Goal: Transaction & Acquisition: Purchase product/service

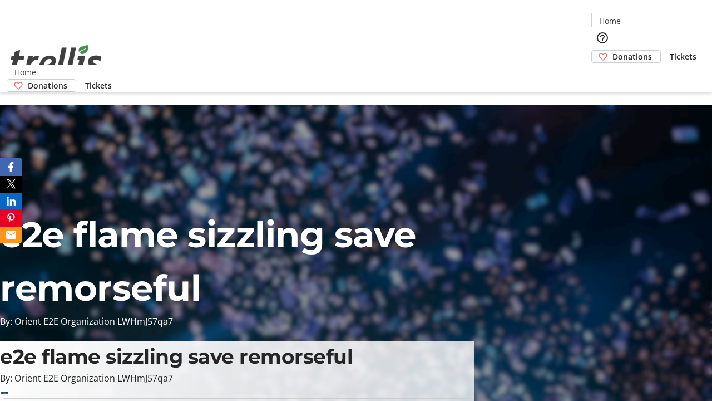
click at [670, 51] on span "Tickets" at bounding box center [683, 57] width 27 height 12
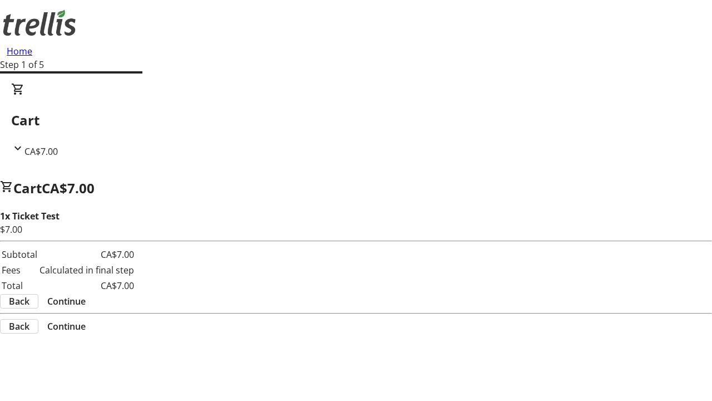
click at [86, 294] on span "Continue" at bounding box center [66, 300] width 38 height 13
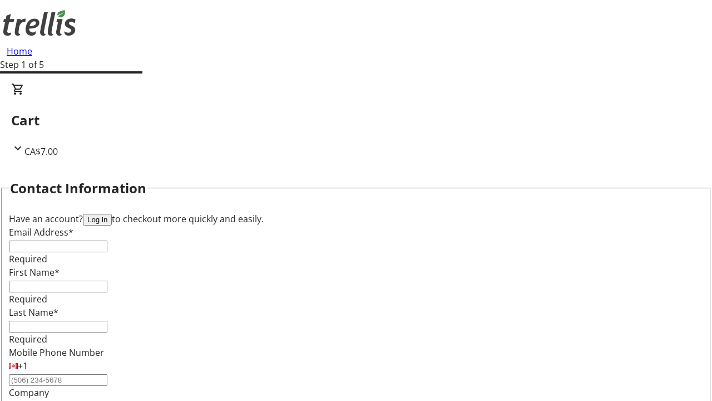
click at [112, 214] on button "Log in" at bounding box center [97, 220] width 29 height 12
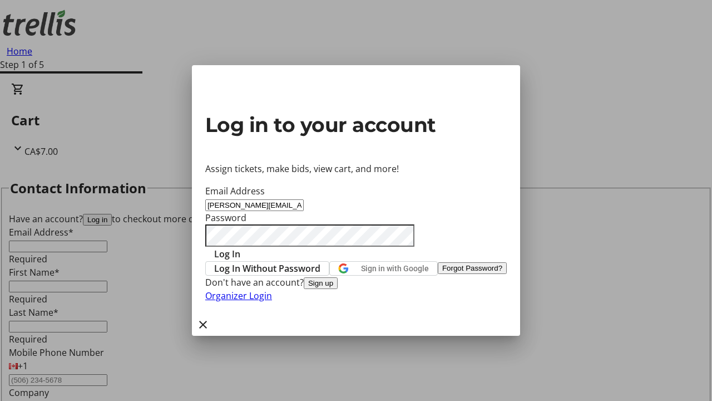
type input "[PERSON_NAME][EMAIL_ADDRESS][DOMAIN_NAME]"
click at [240, 247] on span "Log In" at bounding box center [227, 253] width 26 height 13
